Goal: Transaction & Acquisition: Subscribe to service/newsletter

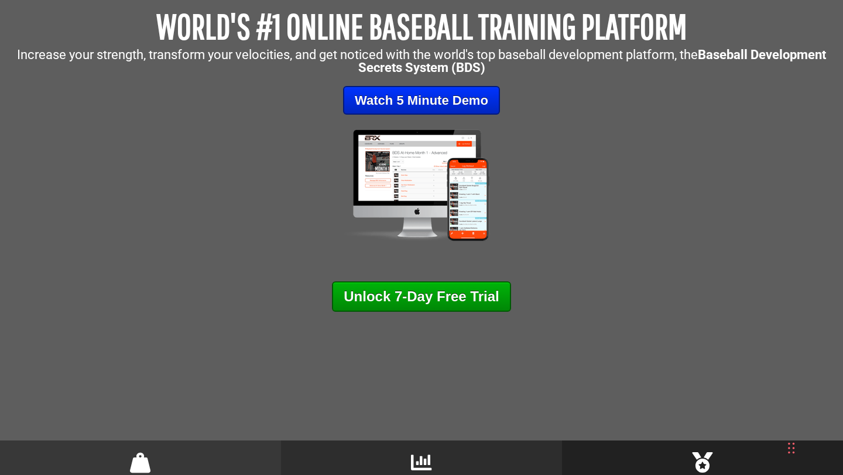
scroll to position [175, 0]
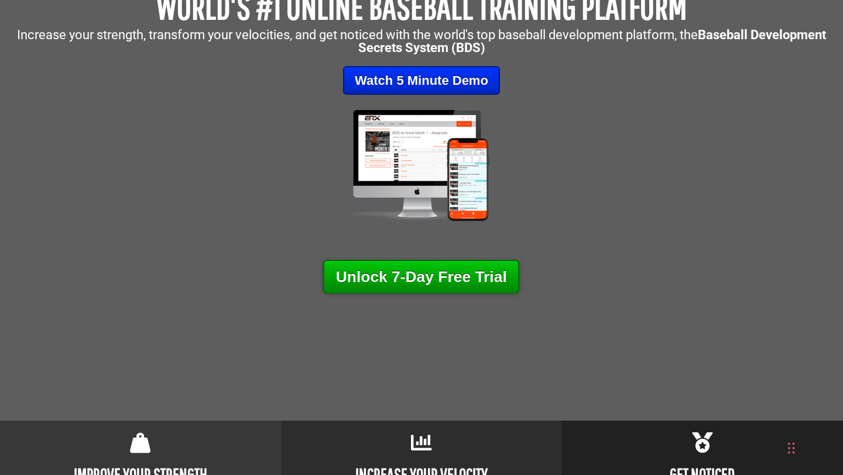
click at [401, 277] on link "Unlock 7-Day Free Trial" at bounding box center [421, 276] width 197 height 33
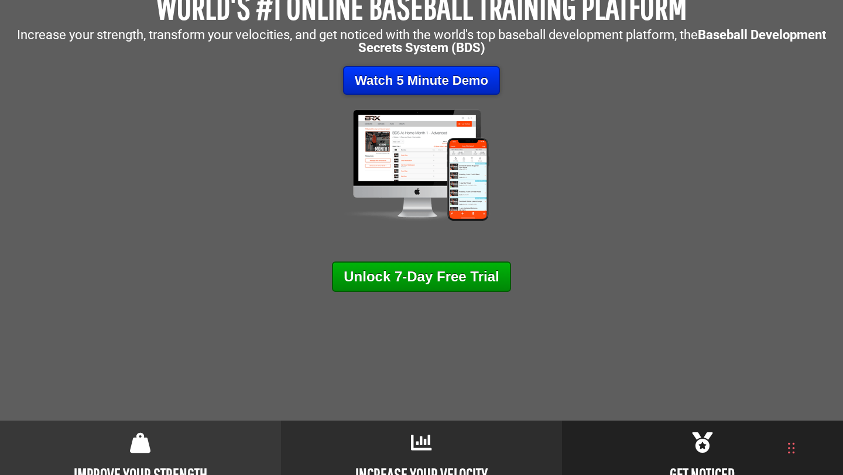
scroll to position [0, 0]
